Goal: Navigation & Orientation: Find specific page/section

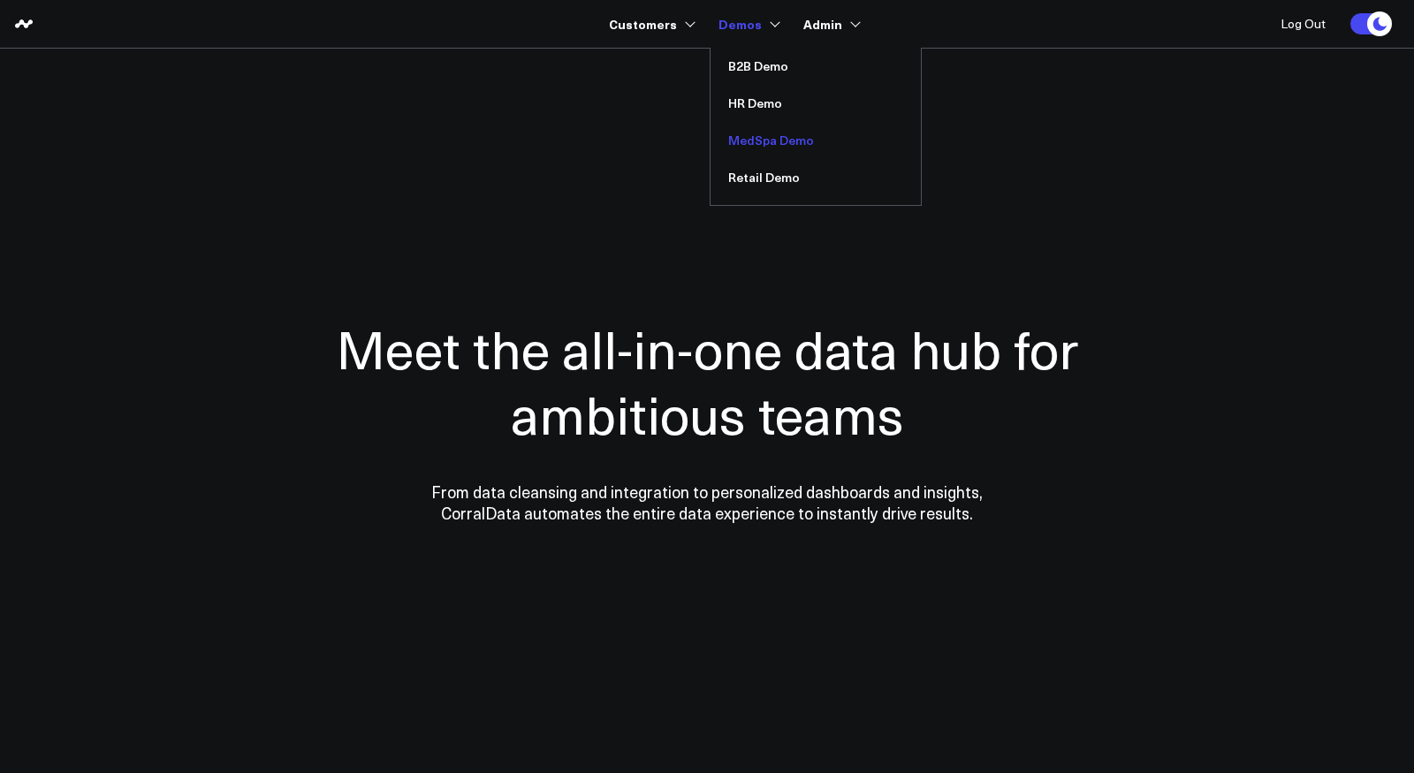
click at [783, 136] on link "MedSpa Demo" at bounding box center [815, 140] width 210 height 37
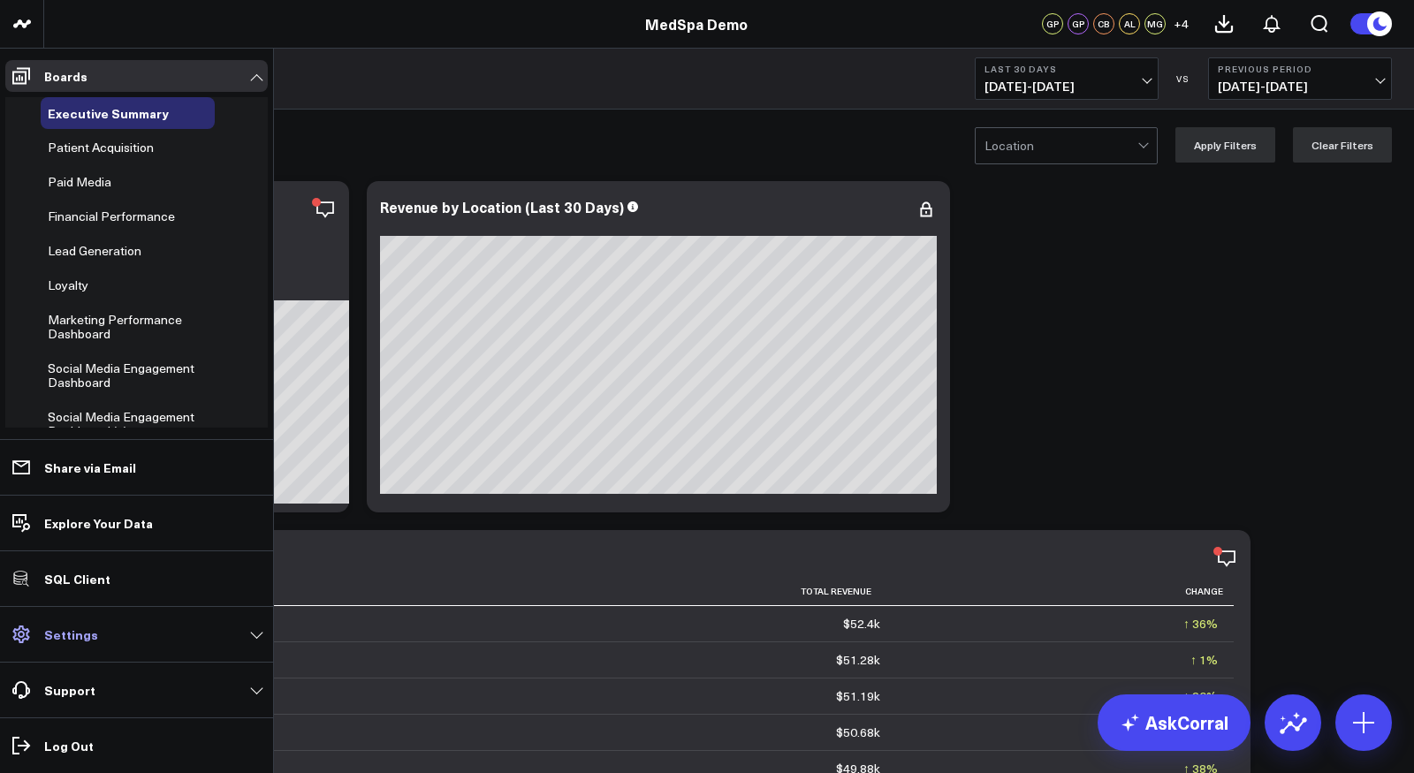
click at [79, 639] on p "Settings" at bounding box center [71, 634] width 54 height 14
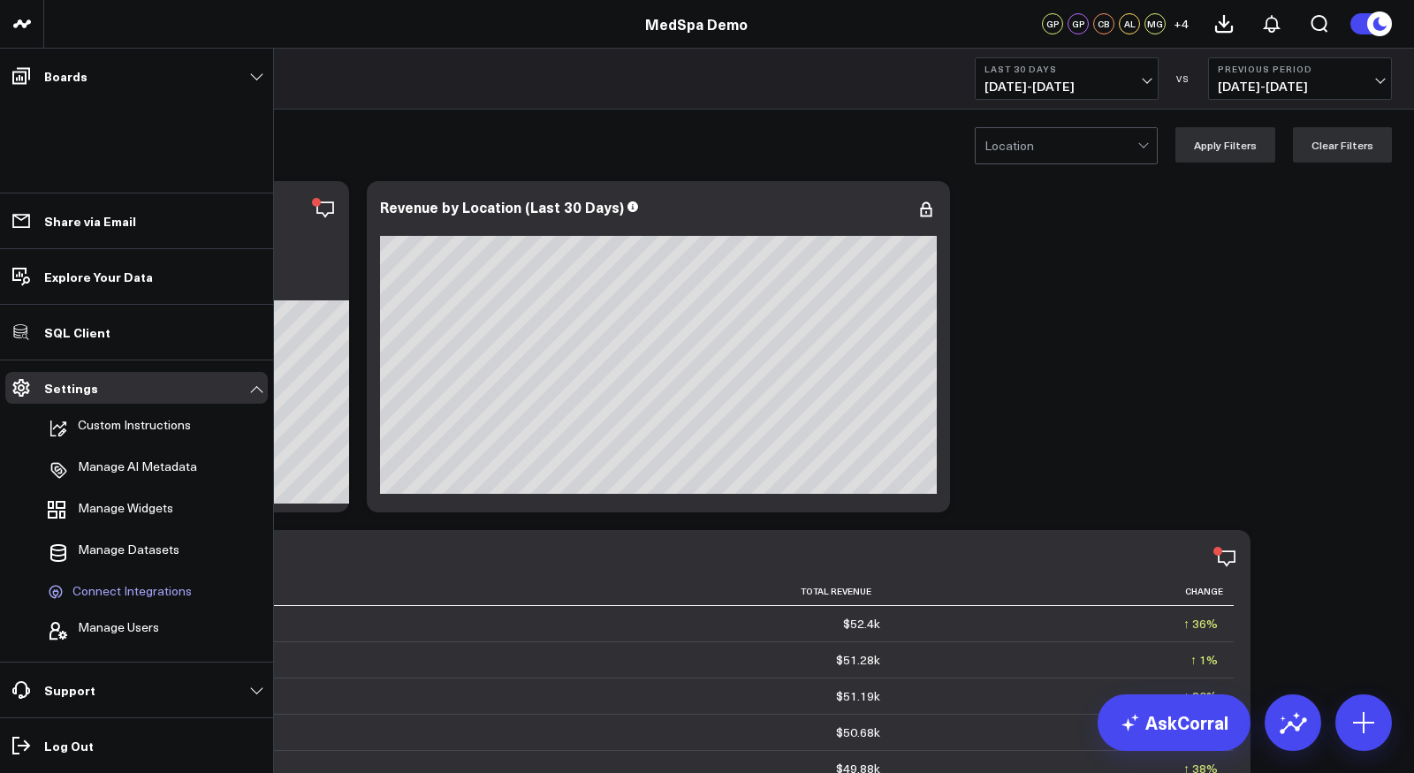
click at [120, 595] on span "Connect Integrations" at bounding box center [131, 592] width 119 height 16
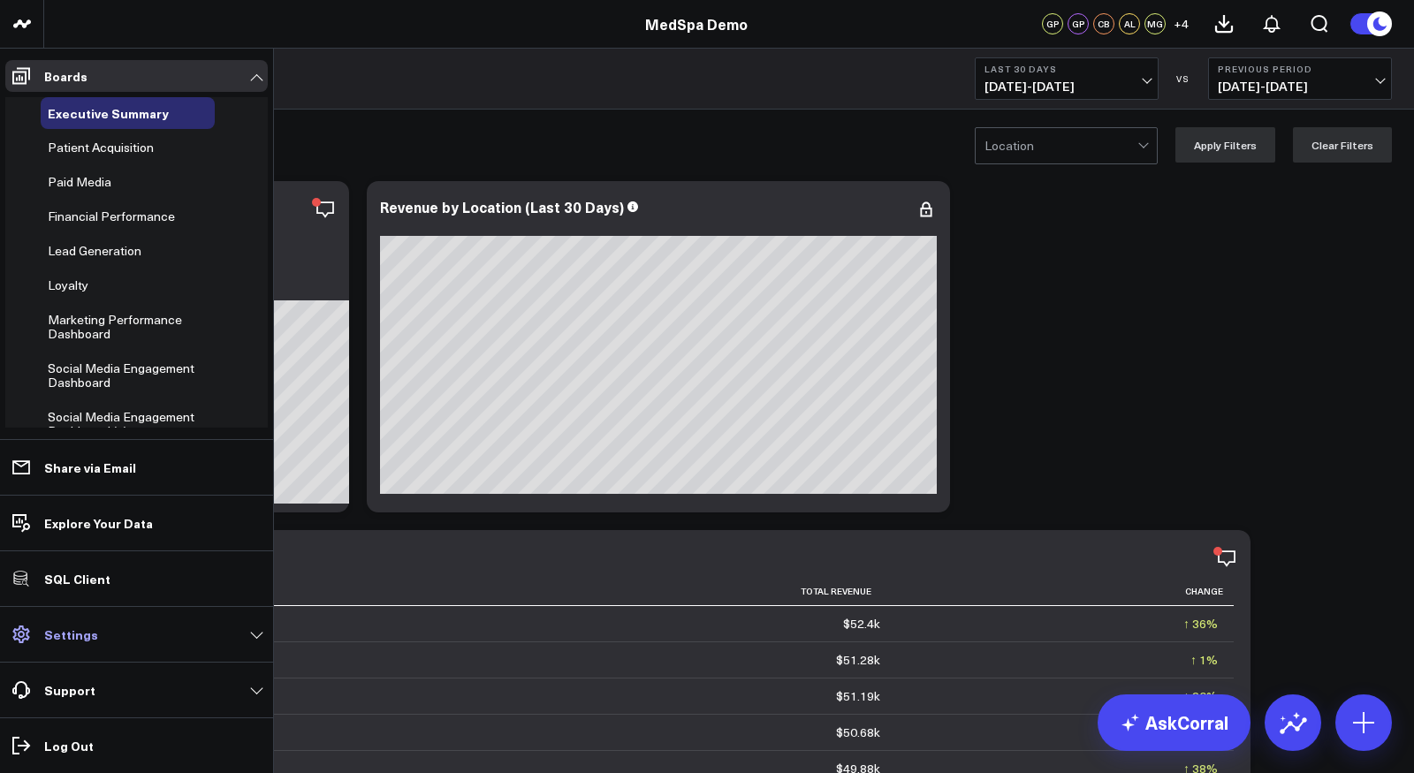
click at [72, 632] on p "Settings" at bounding box center [71, 634] width 54 height 14
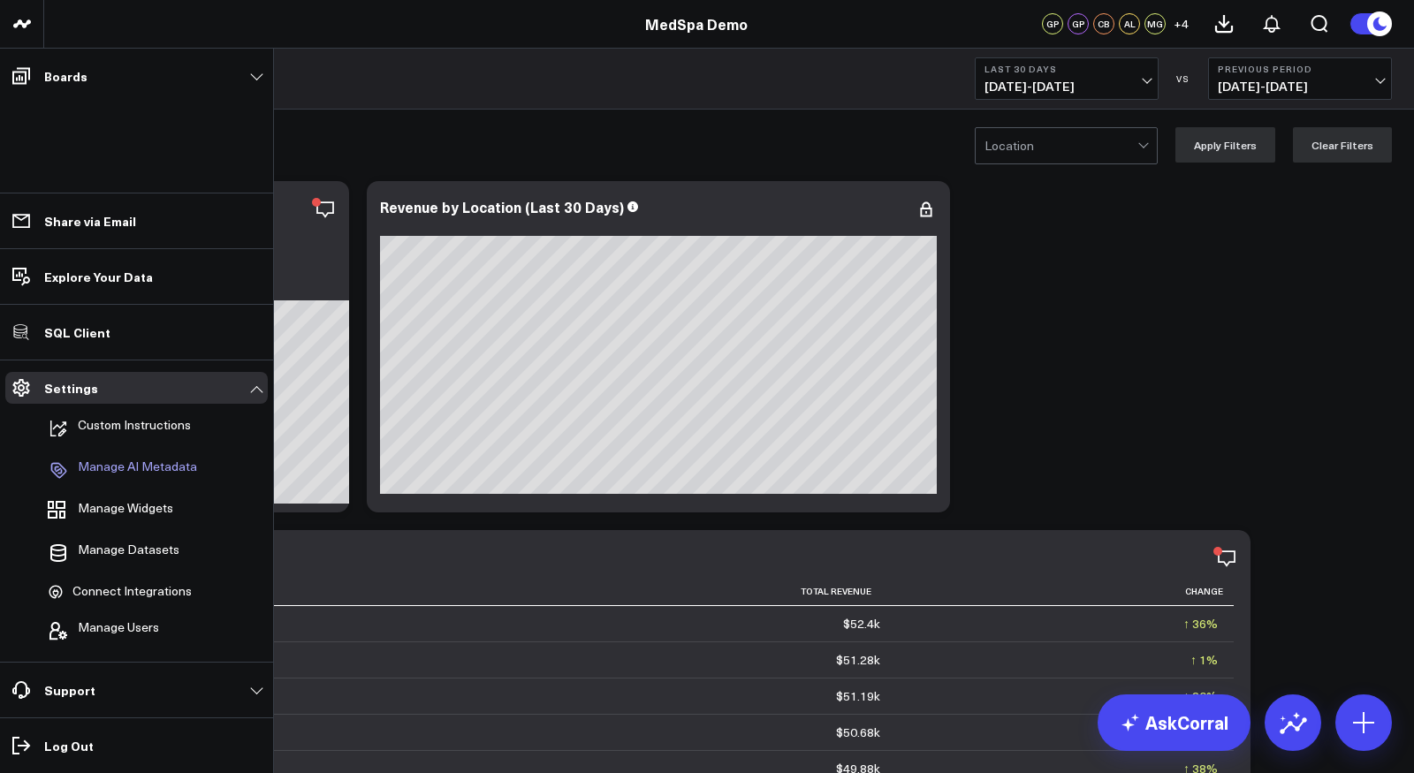
click at [130, 474] on p "Manage AI Metadata" at bounding box center [137, 470] width 119 height 21
